Goal: Navigation & Orientation: Go to known website

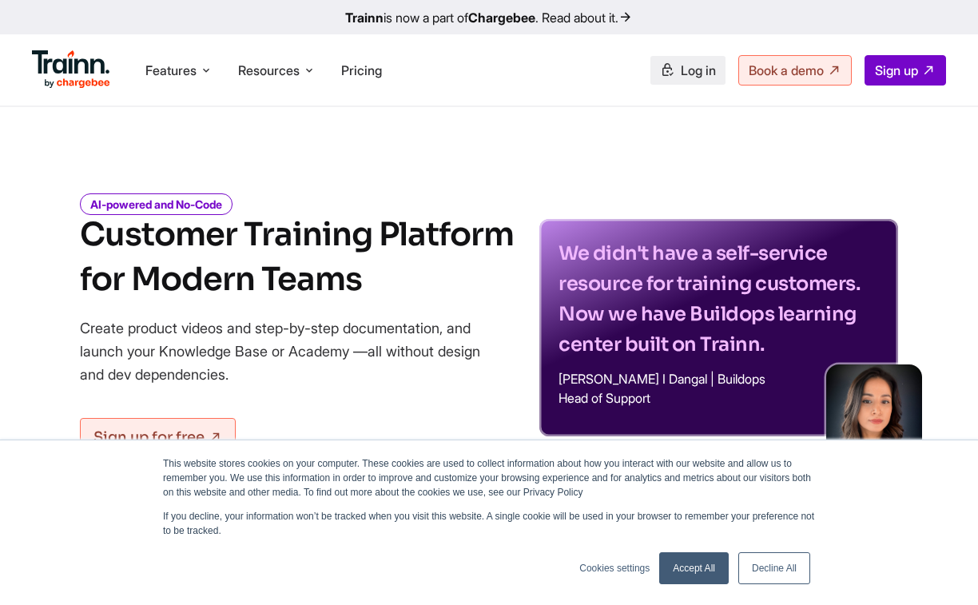
click at [681, 73] on span "Log in" at bounding box center [698, 70] width 35 height 16
click at [686, 70] on span "Log in" at bounding box center [698, 70] width 35 height 16
